Goal: Task Accomplishment & Management: Manage account settings

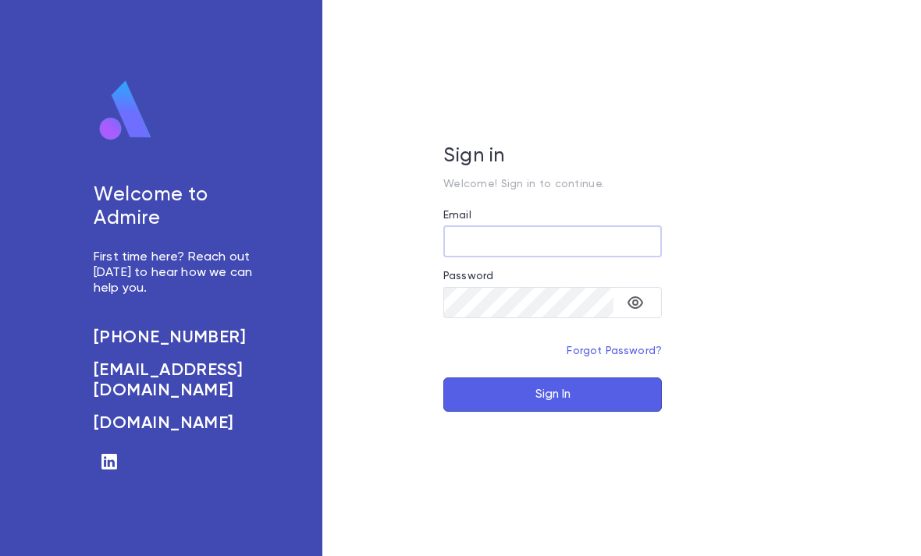
type input "**********"
click at [553, 412] on button "Sign In" at bounding box center [552, 395] width 219 height 34
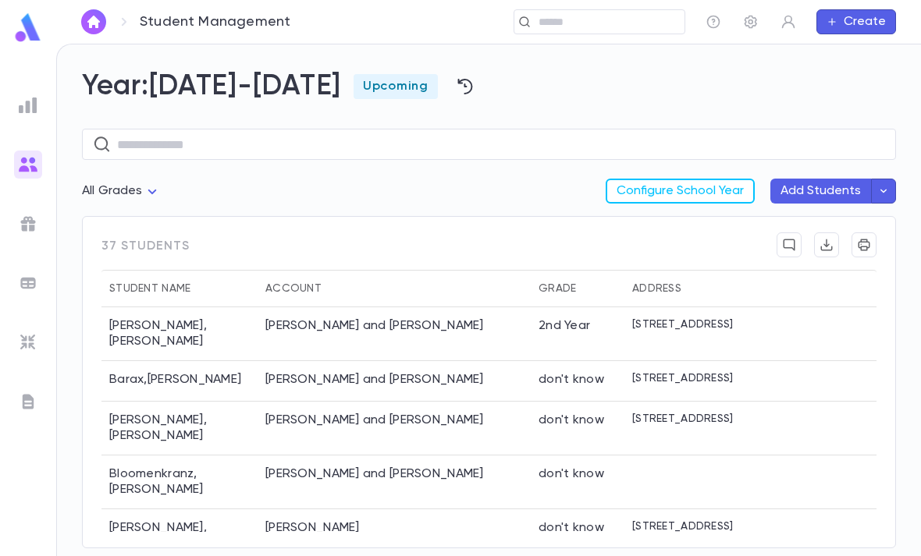
click at [26, 34] on img at bounding box center [27, 27] width 31 height 30
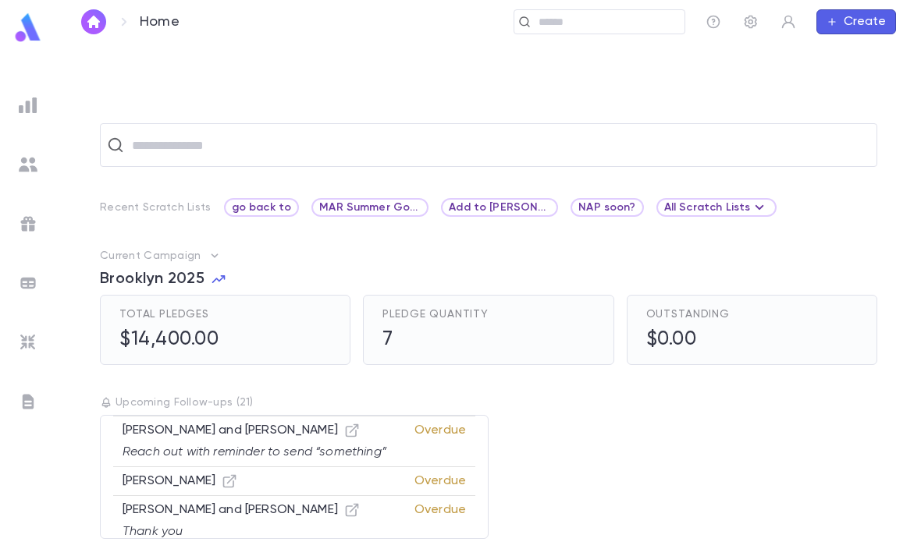
scroll to position [811, 0]
click at [332, 503] on div "Rockove, Menachem and Rivkie Thank you Overdue" at bounding box center [294, 521] width 362 height 37
click at [344, 503] on icon "button" at bounding box center [352, 511] width 16 height 16
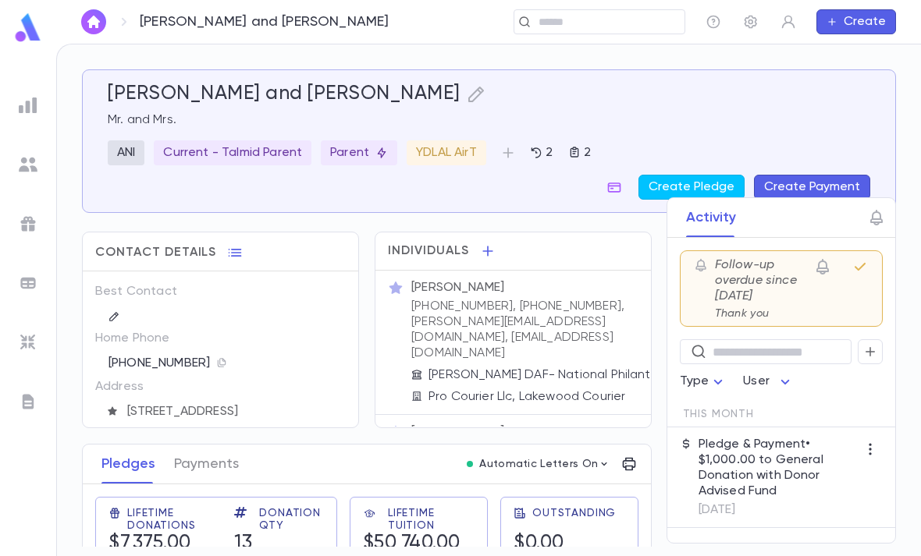
click at [862, 267] on icon "button" at bounding box center [860, 267] width 11 height 8
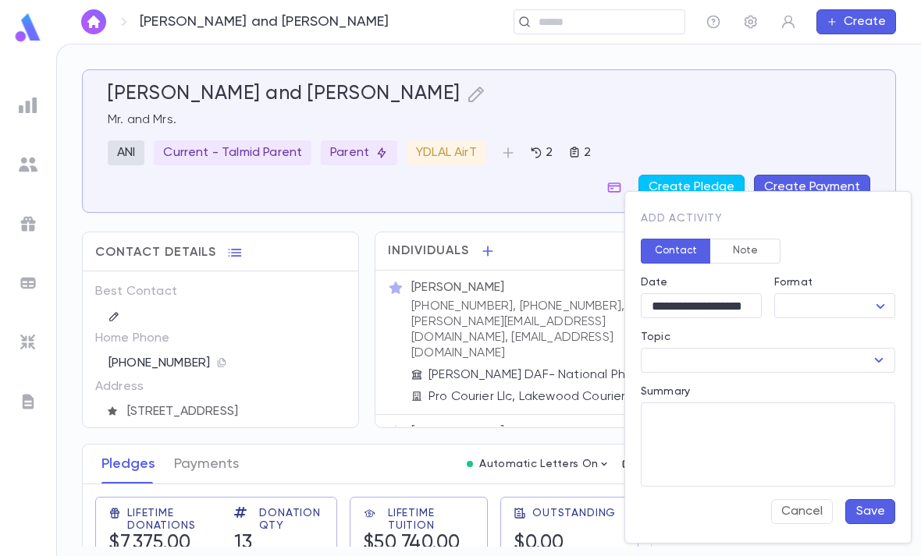
click at [854, 299] on body "[PERSON_NAME] and [PERSON_NAME] ​ Create [PERSON_NAME] and [PERSON_NAME] Mr. an…" at bounding box center [460, 300] width 921 height 513
click at [837, 333] on span "Call" at bounding box center [838, 337] width 94 height 16
type input "****"
click at [778, 358] on input "Topic" at bounding box center [754, 361] width 219 height 22
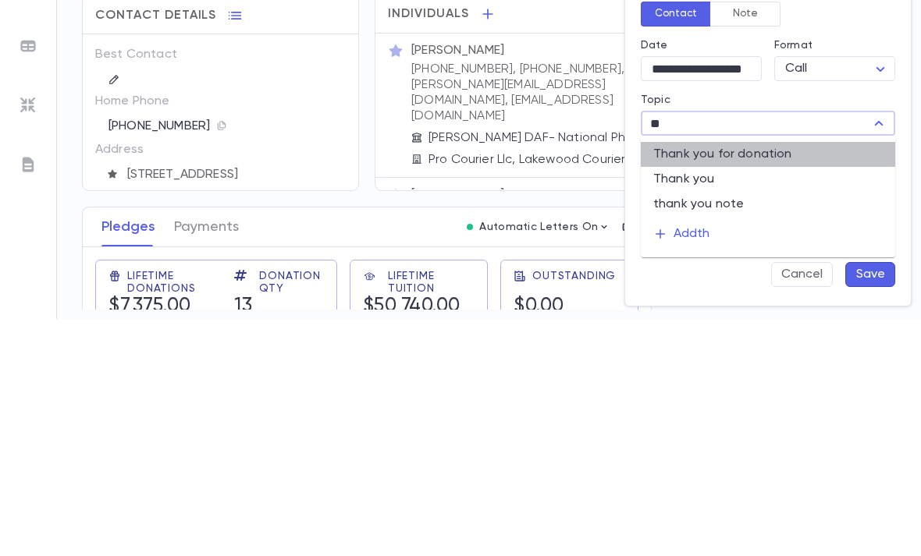
click at [795, 379] on li "Thank you for donation" at bounding box center [768, 391] width 254 height 25
type input "**********"
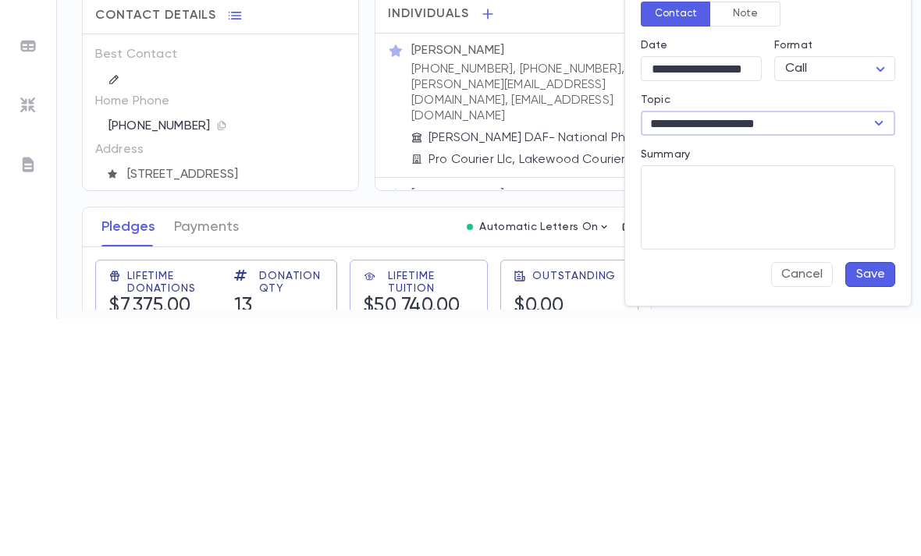
scroll to position [50, 0]
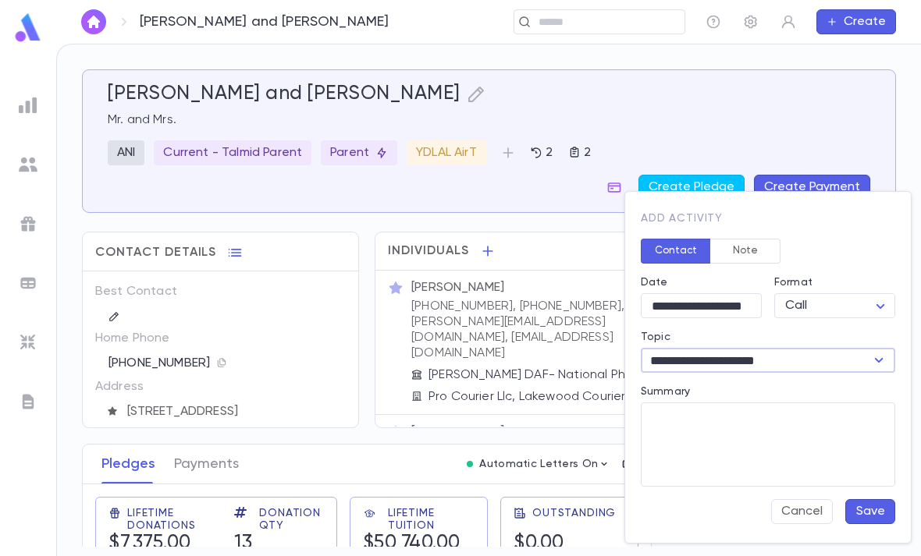
click at [880, 513] on button "Save" at bounding box center [870, 511] width 50 height 25
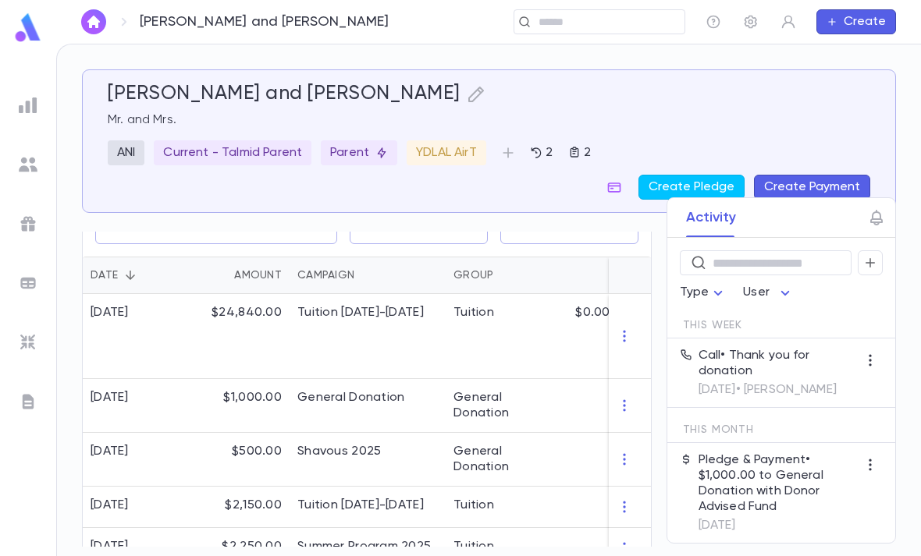
scroll to position [326, 0]
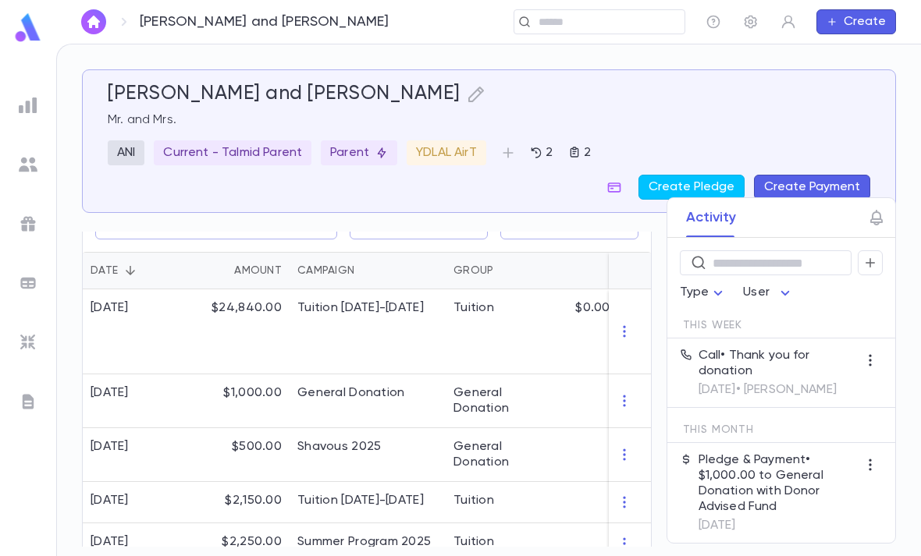
click at [206, 375] on div "$1,000.00" at bounding box center [238, 402] width 101 height 54
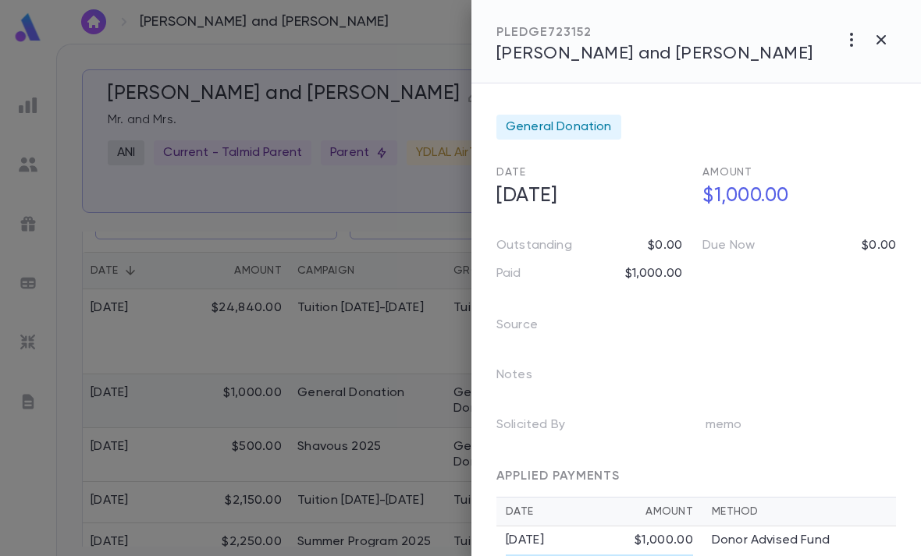
click at [575, 126] on span "General Donation" at bounding box center [559, 127] width 106 height 16
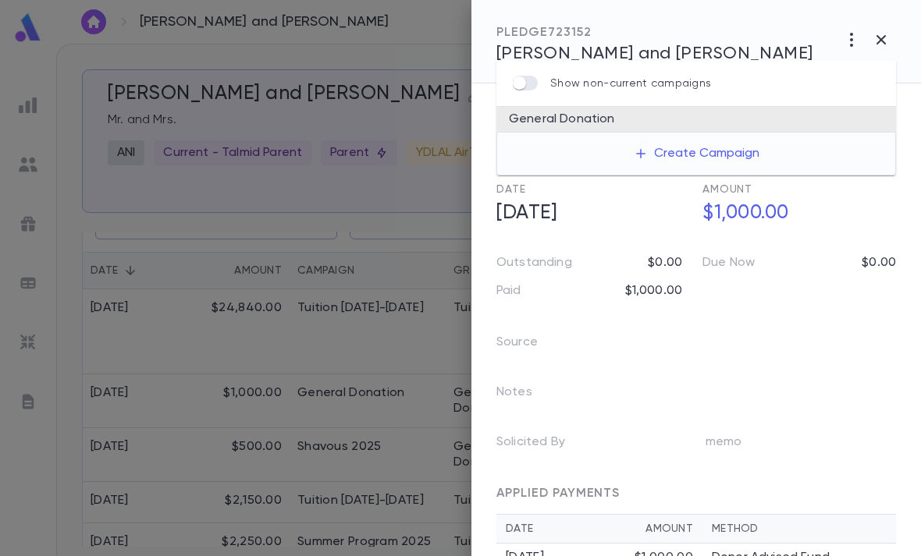
scroll to position [0, 0]
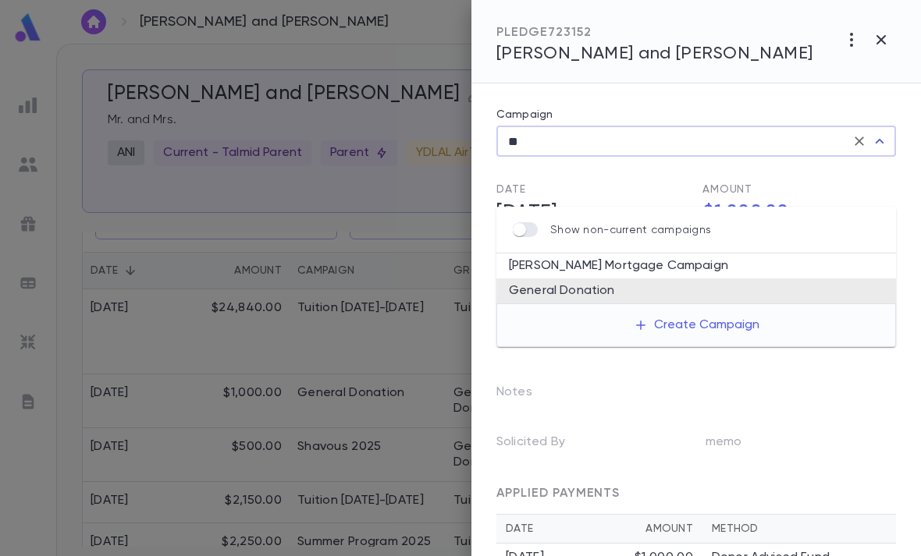
type input "*"
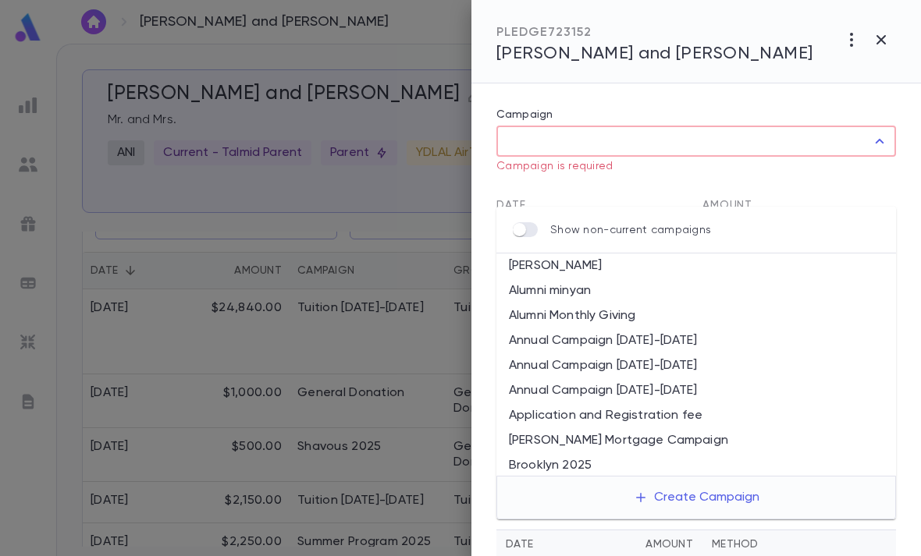
click at [749, 152] on input "Campaign" at bounding box center [684, 141] width 362 height 30
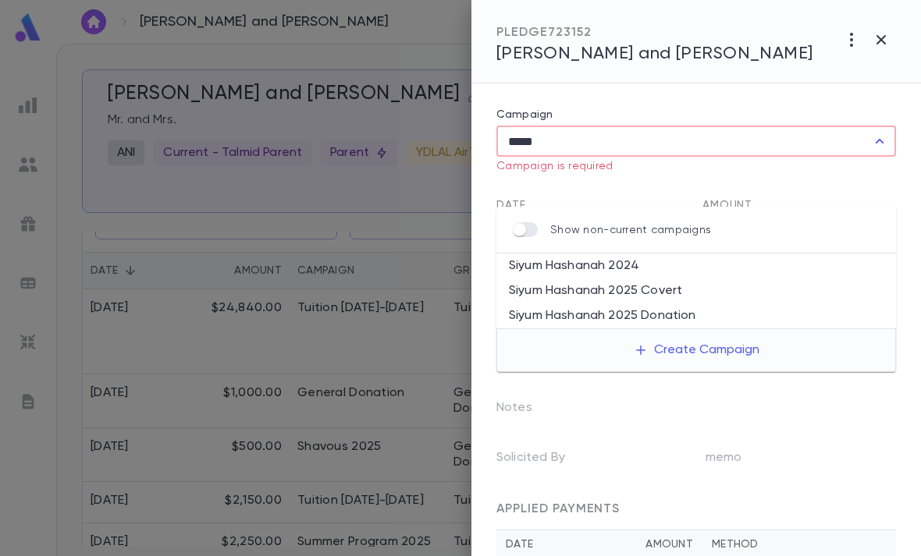
click at [685, 304] on li "Siyum Hashanah 2025 Donation" at bounding box center [696, 316] width 400 height 25
type input "**********"
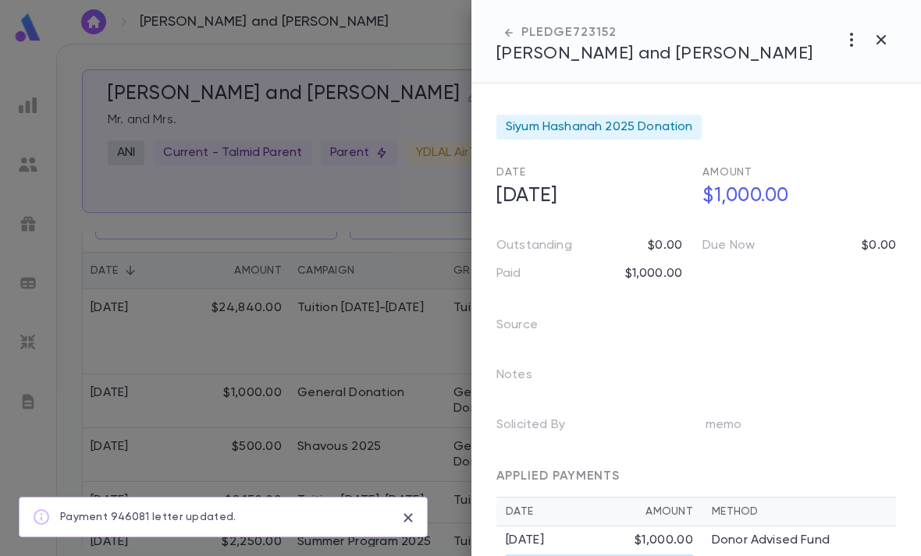
click at [887, 47] on icon "button" at bounding box center [881, 39] width 19 height 19
